Goal: Information Seeking & Learning: Learn about a topic

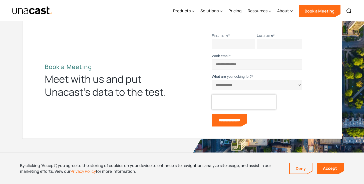
scroll to position [1382, 0]
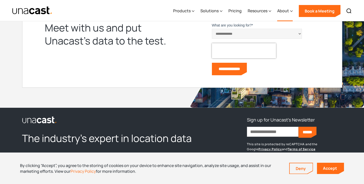
click at [290, 11] on div "About" at bounding box center [285, 11] width 16 height 21
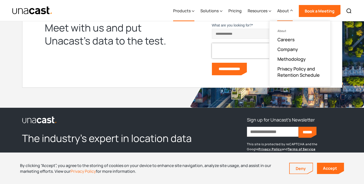
click at [186, 11] on div "Products" at bounding box center [182, 11] width 18 height 6
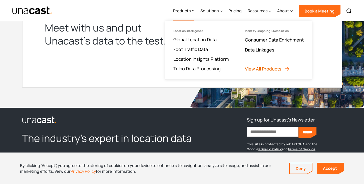
click at [262, 69] on link "View All Products" at bounding box center [267, 69] width 45 height 6
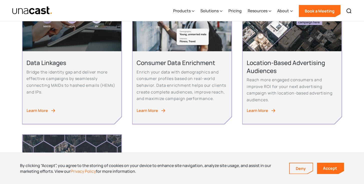
scroll to position [298, 0]
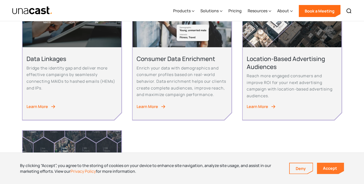
click at [334, 170] on link "Accept" at bounding box center [330, 168] width 27 height 11
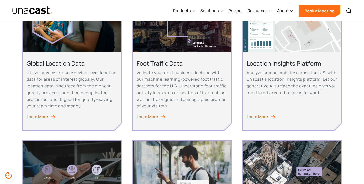
scroll to position [142, 0]
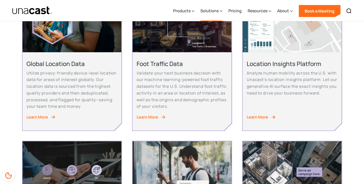
click at [216, 11] on div "Solutions" at bounding box center [209, 11] width 18 height 6
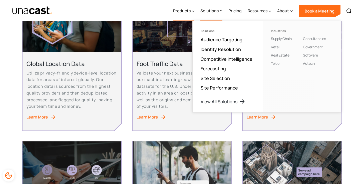
click at [186, 9] on div "Products" at bounding box center [182, 11] width 18 height 6
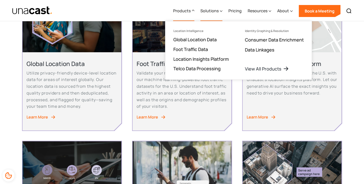
click at [214, 10] on div "Solutions" at bounding box center [209, 11] width 18 height 6
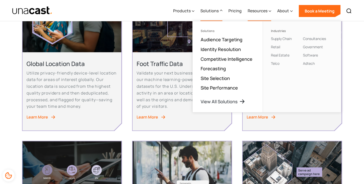
click at [260, 9] on div "Resources" at bounding box center [258, 11] width 20 height 6
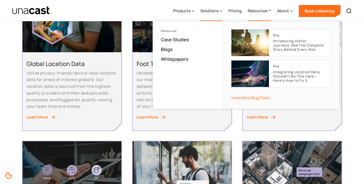
click at [216, 9] on div "Solutions" at bounding box center [209, 11] width 18 height 6
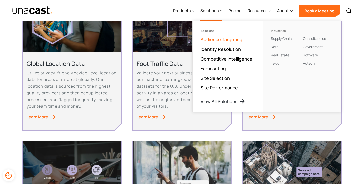
click at [218, 39] on link "Audience Targeting" at bounding box center [222, 40] width 42 height 6
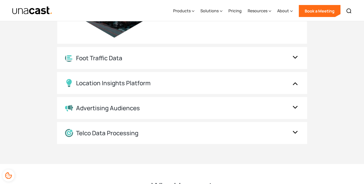
scroll to position [987, 0]
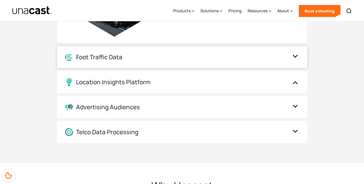
click at [171, 64] on div "Foot Traffic Data" at bounding box center [182, 57] width 250 height 22
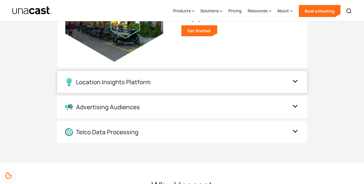
click at [171, 82] on div "Location Insights Platform" at bounding box center [177, 82] width 224 height 8
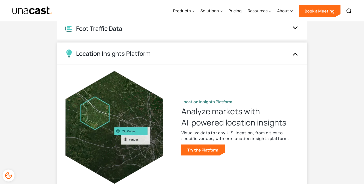
scroll to position [855, 0]
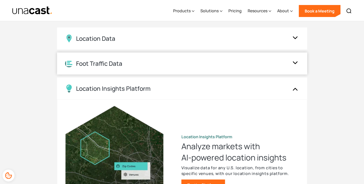
click at [198, 66] on div "Foot Traffic Data" at bounding box center [177, 64] width 224 height 8
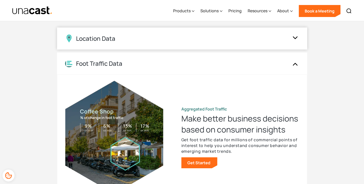
click at [189, 40] on div "Location Data" at bounding box center [177, 39] width 224 height 8
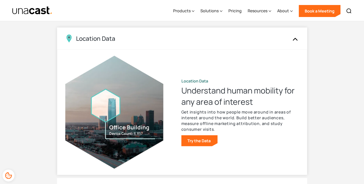
click at [189, 40] on div "Location Data" at bounding box center [177, 39] width 224 height 8
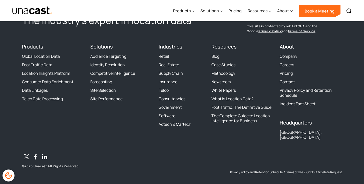
scroll to position [1748, 0]
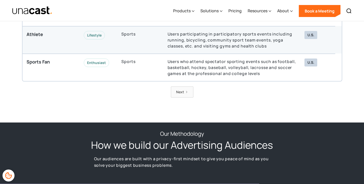
scroll to position [1542, 0]
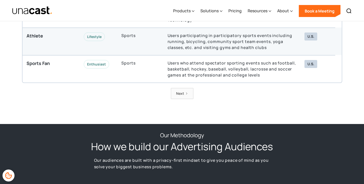
click at [181, 95] on div "Next" at bounding box center [180, 94] width 8 height 6
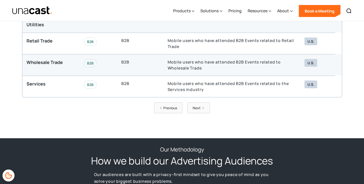
click at [197, 103] on link "Next" at bounding box center [198, 108] width 23 height 11
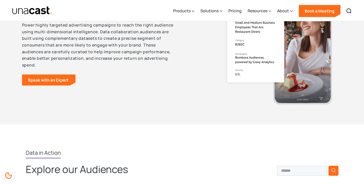
scroll to position [1309, 0]
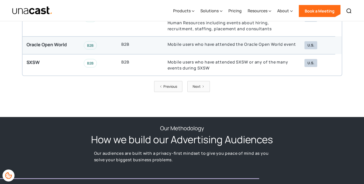
click at [201, 85] on link "Next" at bounding box center [198, 86] width 23 height 11
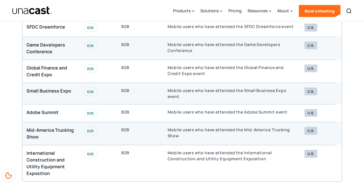
scroll to position [1508, 0]
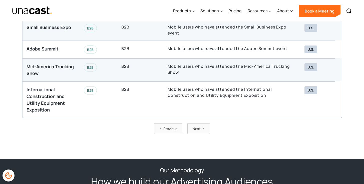
click at [202, 126] on link "Next" at bounding box center [198, 128] width 23 height 11
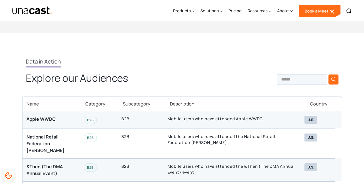
scroll to position [1289, 0]
click at [212, 11] on div "Solutions" at bounding box center [209, 11] width 18 height 6
